Goal: Communication & Community: Answer question/provide support

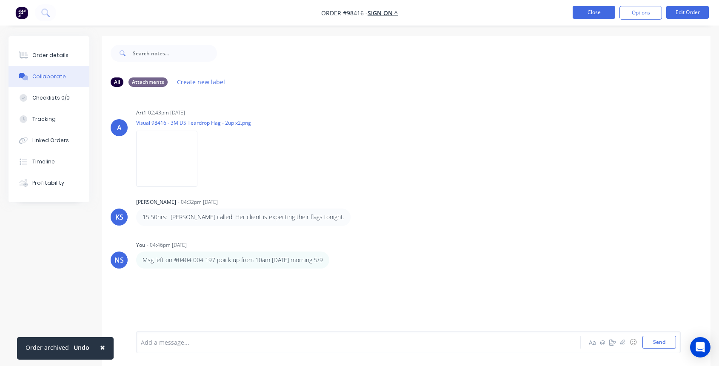
click at [591, 13] on button "Close" at bounding box center [594, 12] width 43 height 13
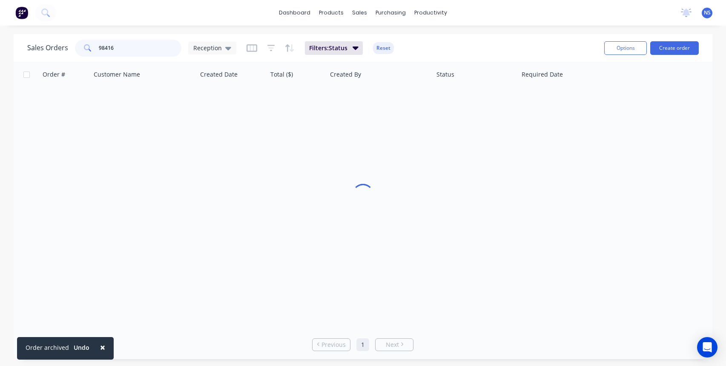
click at [170, 50] on input "98416" at bounding box center [140, 48] width 83 height 17
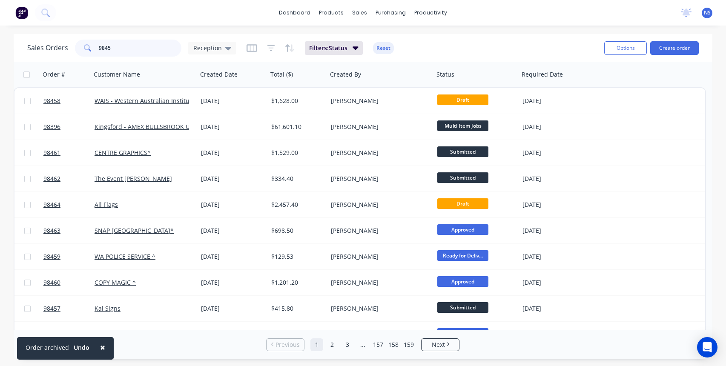
type input "98454"
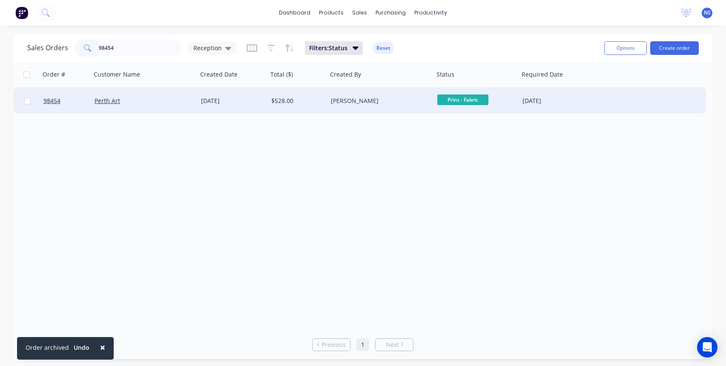
click at [392, 106] on div "[PERSON_NAME]" at bounding box center [380, 101] width 106 height 26
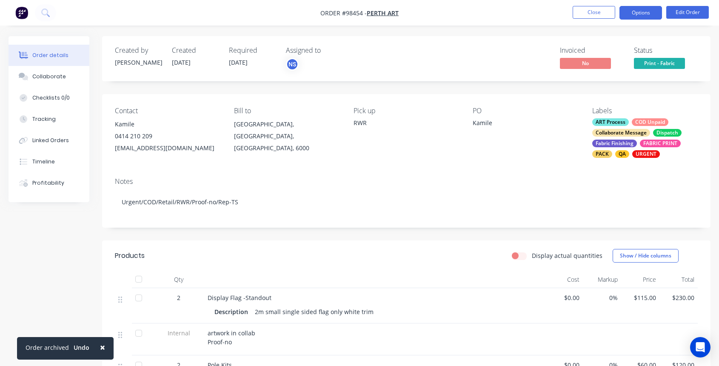
click at [631, 11] on button "Options" at bounding box center [641, 13] width 43 height 14
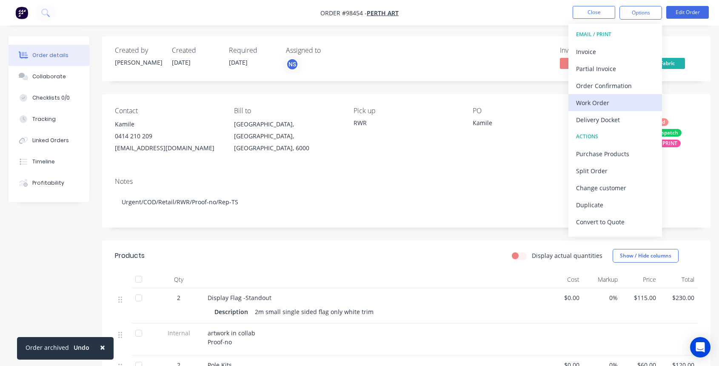
click at [607, 100] on div "Work Order" at bounding box center [615, 103] width 78 height 12
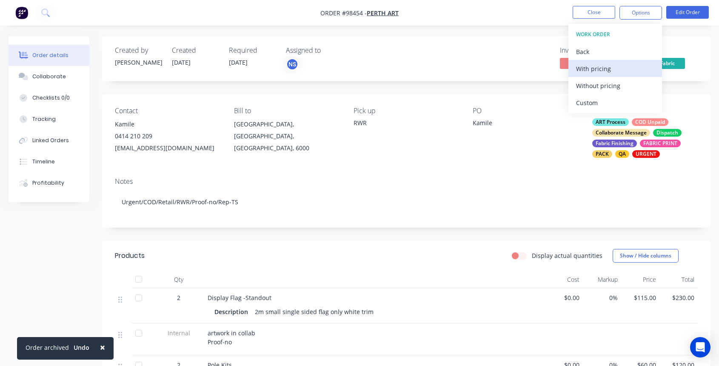
click at [593, 64] on div "With pricing" at bounding box center [615, 69] width 78 height 12
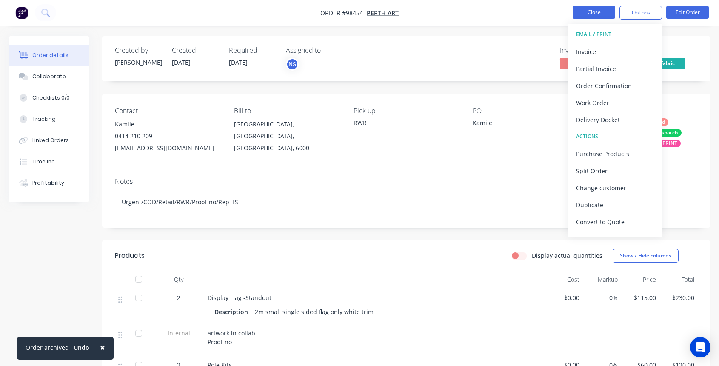
click at [596, 13] on button "Close" at bounding box center [594, 12] width 43 height 13
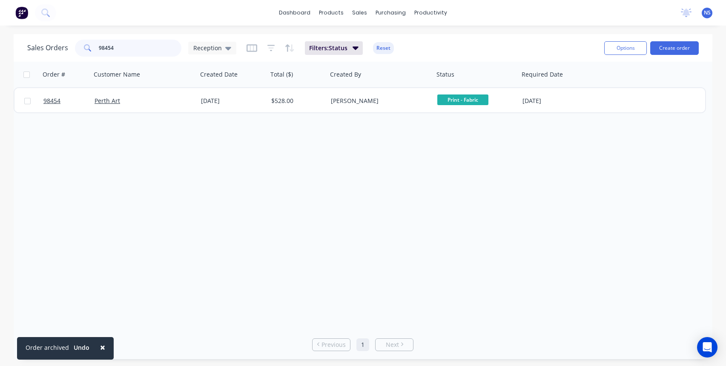
click at [141, 51] on input "98454" at bounding box center [140, 48] width 83 height 17
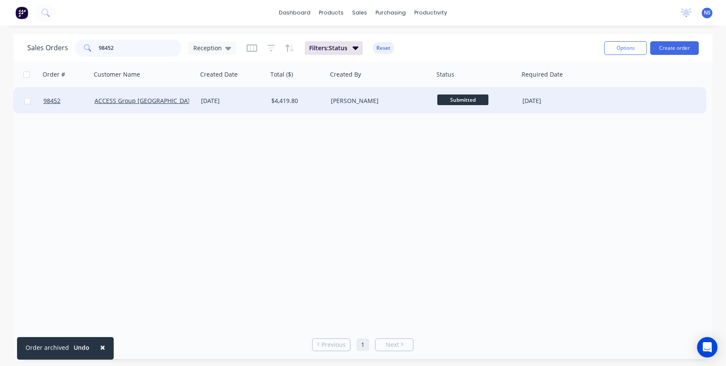
type input "98452"
click at [257, 103] on div "[DATE]" at bounding box center [232, 101] width 63 height 9
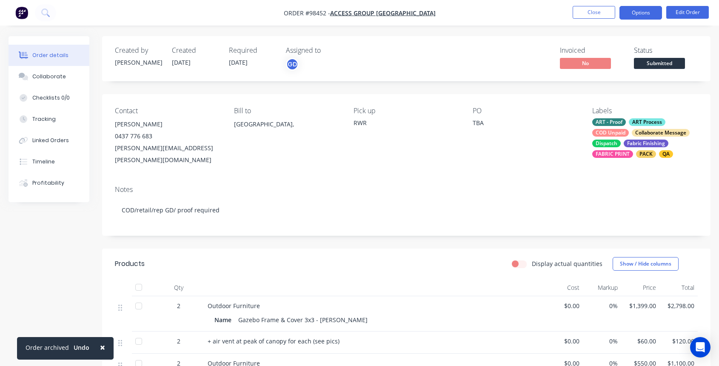
click at [636, 13] on button "Options" at bounding box center [641, 13] width 43 height 14
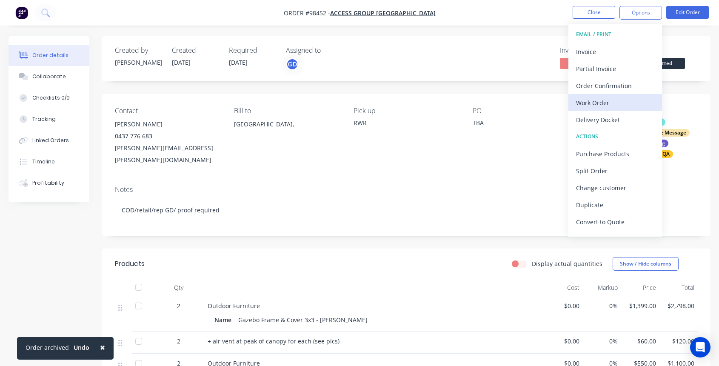
click at [605, 100] on div "Work Order" at bounding box center [615, 103] width 78 height 12
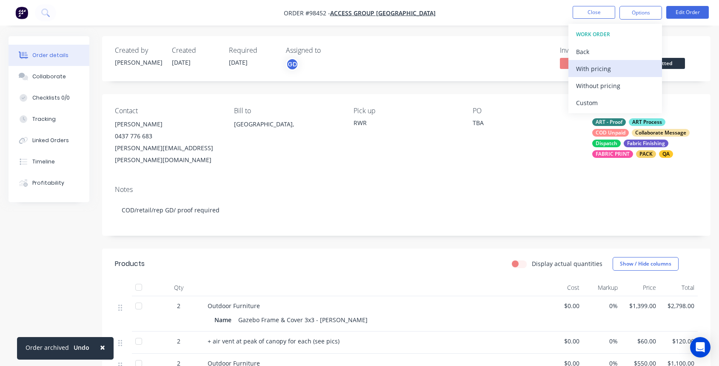
click at [590, 71] on div "With pricing" at bounding box center [615, 69] width 78 height 12
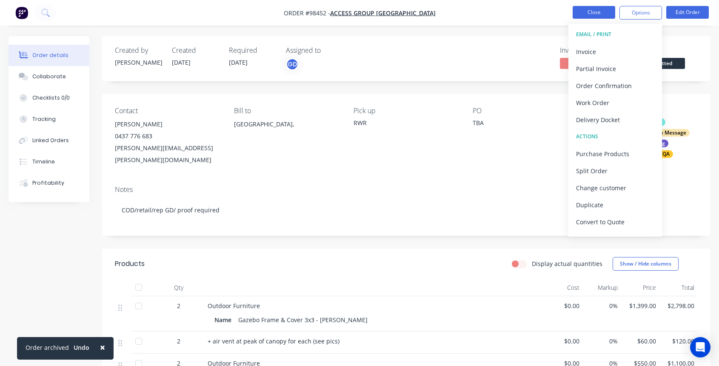
click at [596, 11] on button "Close" at bounding box center [594, 12] width 43 height 13
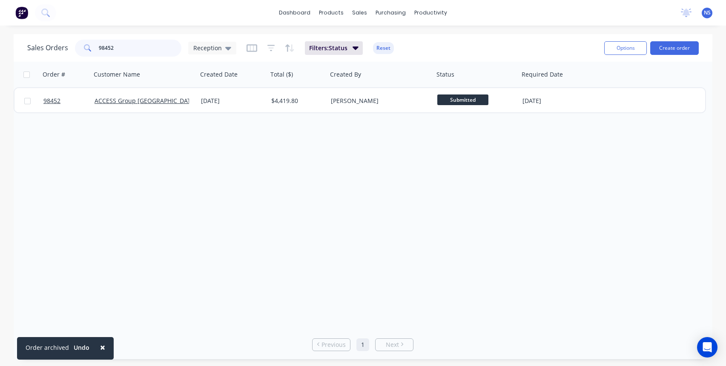
drag, startPoint x: 129, startPoint y: 49, endPoint x: 74, endPoint y: 49, distance: 55.3
click at [75, 49] on div "98452" at bounding box center [128, 48] width 106 height 17
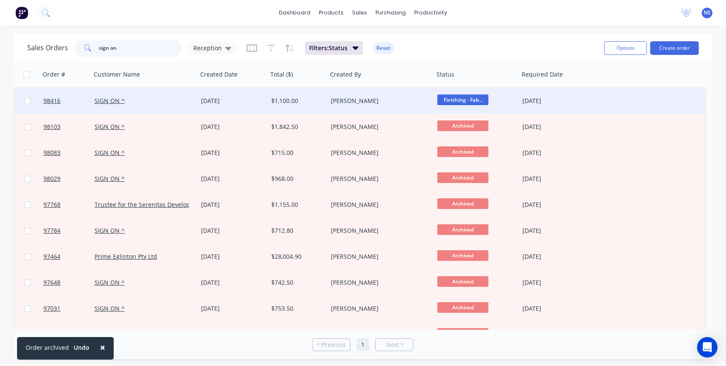
type input "sign on"
click at [160, 104] on div "SIGN ON ^" at bounding box center [141, 101] width 94 height 9
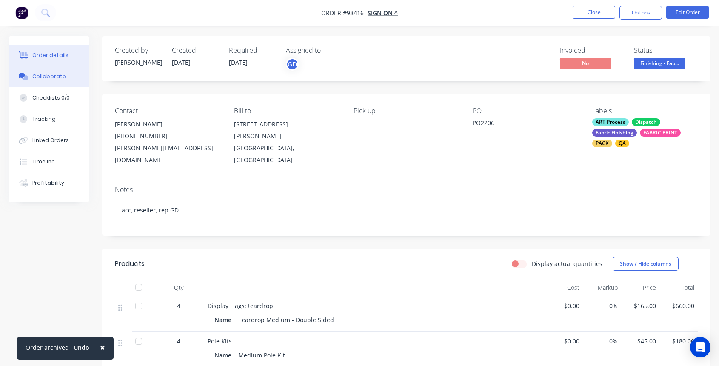
click at [55, 78] on div "Collaborate" at bounding box center [49, 77] width 34 height 8
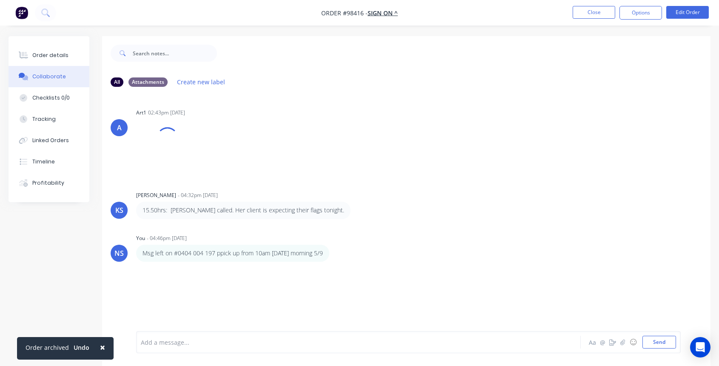
click at [211, 340] on div at bounding box center [341, 342] width 401 height 9
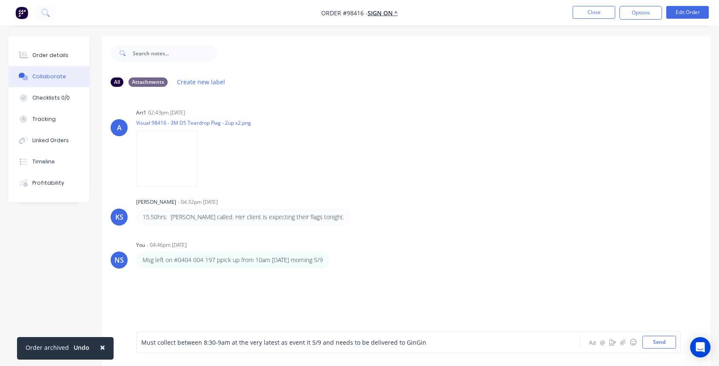
click at [328, 343] on span "Must collect between 8:30-9am at the very latest as event it 5/9 and needs to b…" at bounding box center [283, 342] width 285 height 8
click at [411, 342] on span "Must collect between 8:30-9am at the very latest as event it 5/9 and sign on ne…" at bounding box center [295, 342] width 308 height 8
click at [655, 342] on button "Send" at bounding box center [660, 342] width 34 height 13
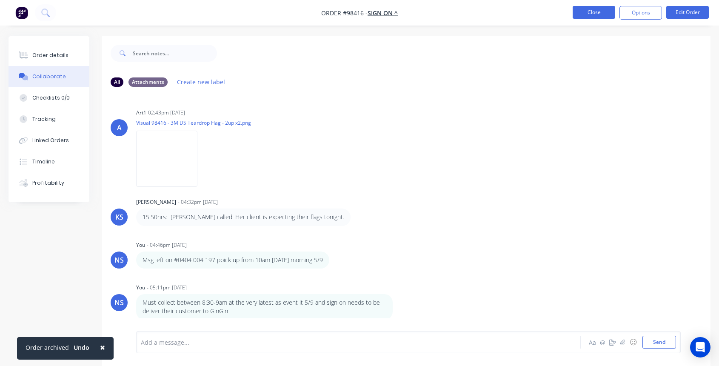
click at [590, 13] on button "Close" at bounding box center [594, 12] width 43 height 13
